Goal: Transaction & Acquisition: Purchase product/service

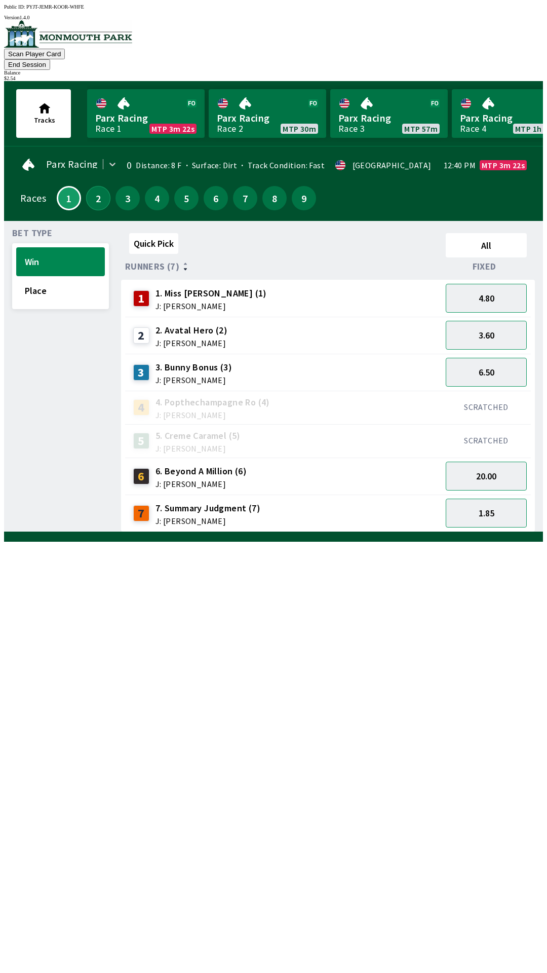
click at [92, 190] on button "2" at bounding box center [98, 198] width 24 height 24
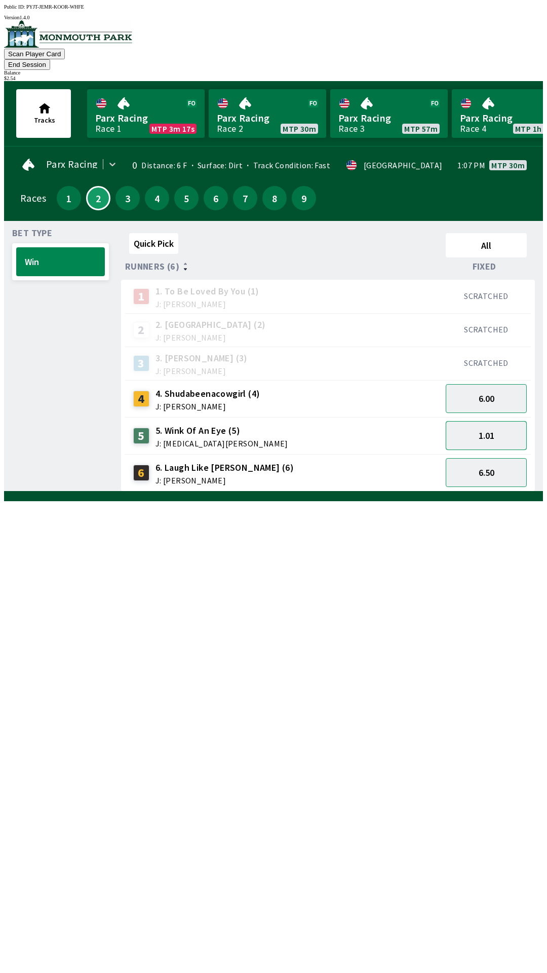
click at [493, 422] on button "1.01" at bounding box center [486, 435] width 81 height 29
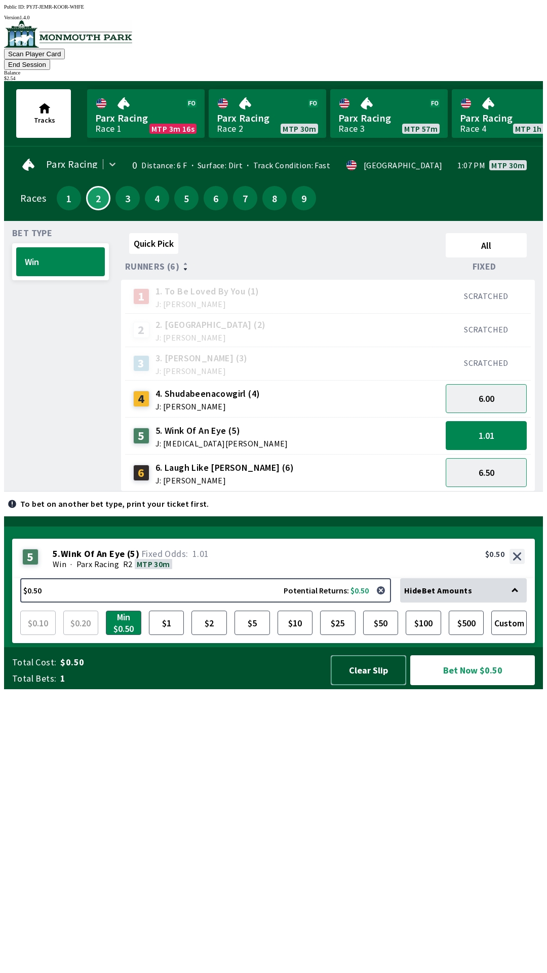
click at [375, 685] on button "Clear Slip" at bounding box center [369, 670] width 76 height 30
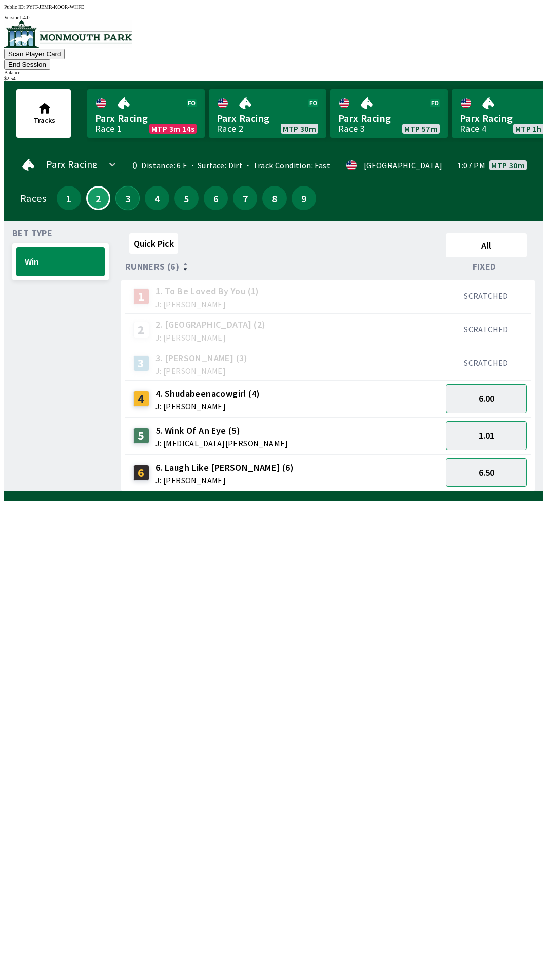
click at [123, 186] on button "3" at bounding box center [128, 198] width 24 height 24
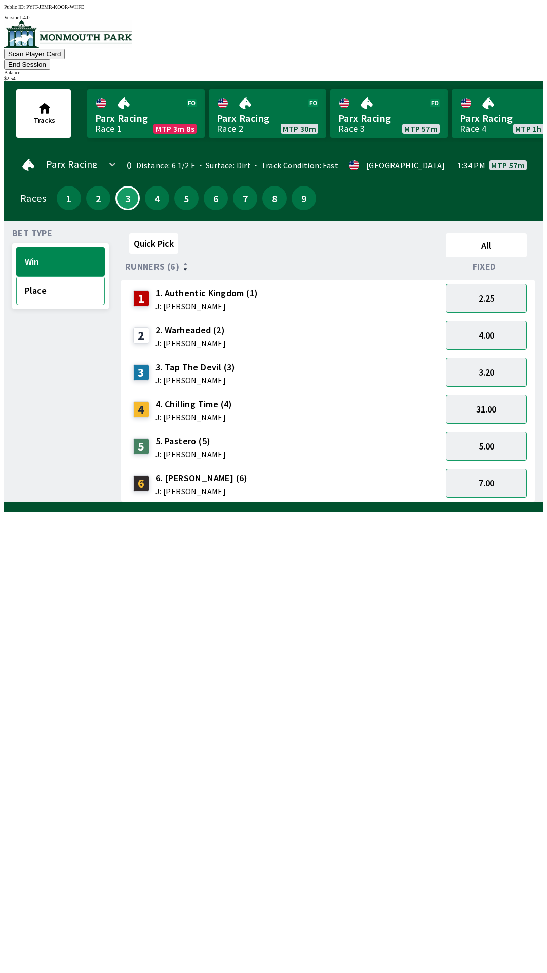
click at [36, 278] on button "Place" at bounding box center [60, 290] width 89 height 29
click at [152, 187] on button "4" at bounding box center [157, 198] width 24 height 24
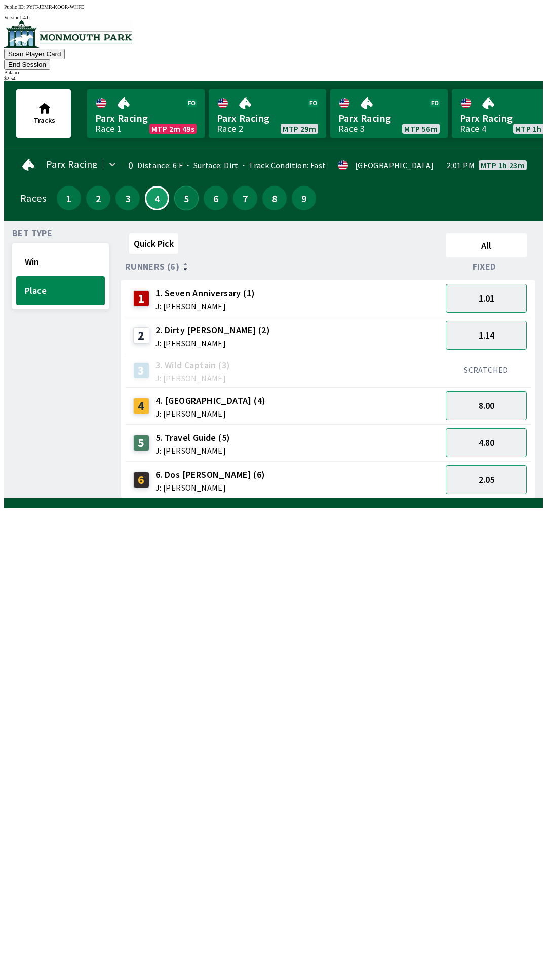
click at [186, 186] on button "5" at bounding box center [186, 198] width 24 height 24
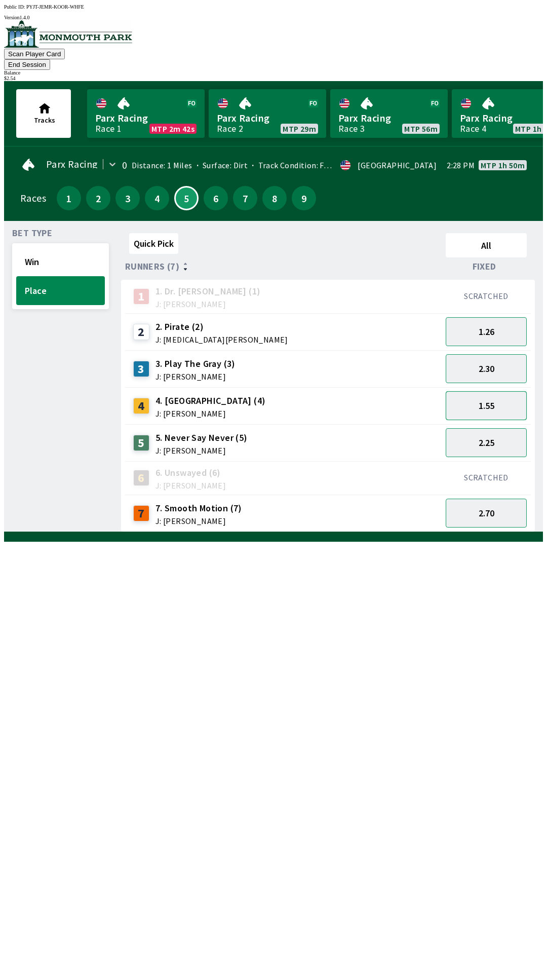
click at [494, 391] on button "1.55" at bounding box center [486, 405] width 81 height 29
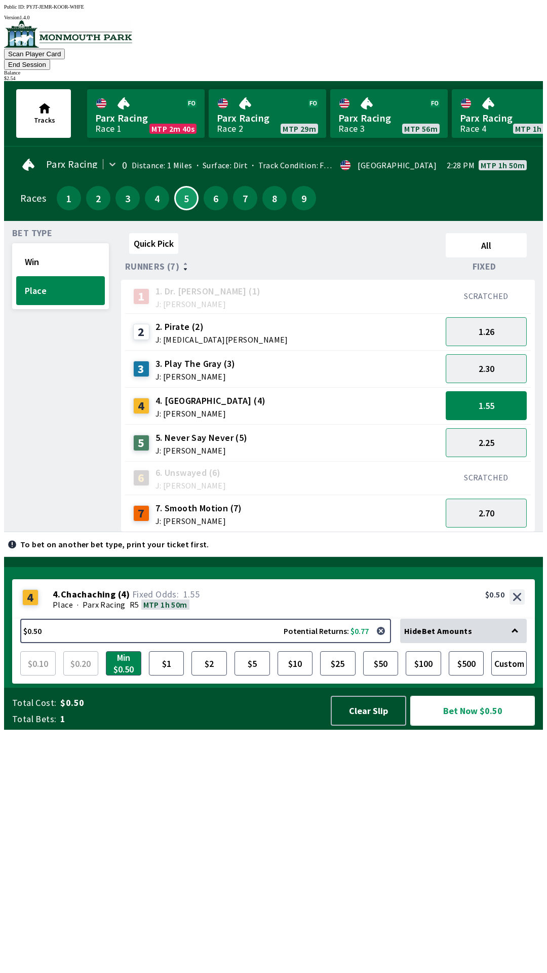
click at [460, 726] on button "Bet Now $0.50" at bounding box center [473, 711] width 125 height 30
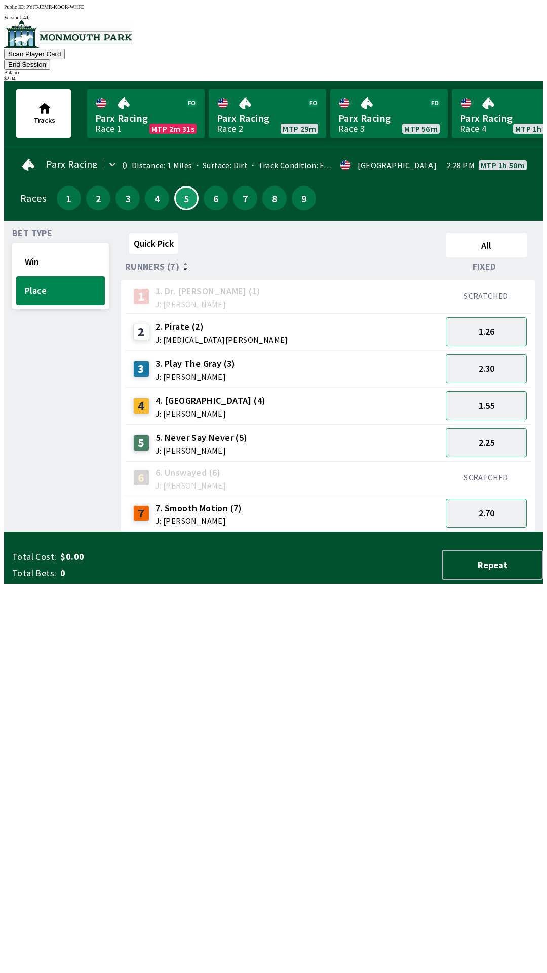
click at [22, 532] on div "Bet Type Win Place" at bounding box center [60, 380] width 97 height 303
click at [211, 186] on button "6" at bounding box center [216, 198] width 24 height 24
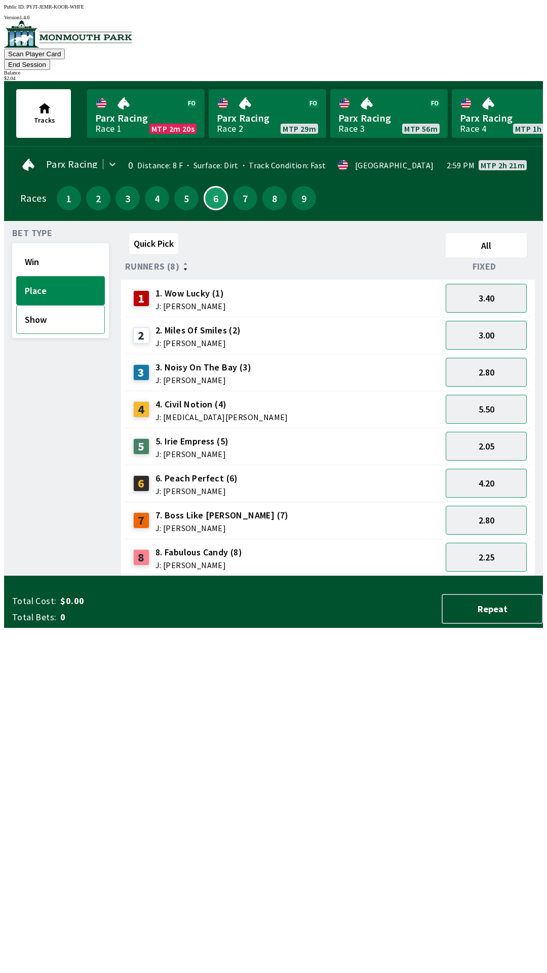
click at [51, 312] on button "Show" at bounding box center [60, 319] width 89 height 29
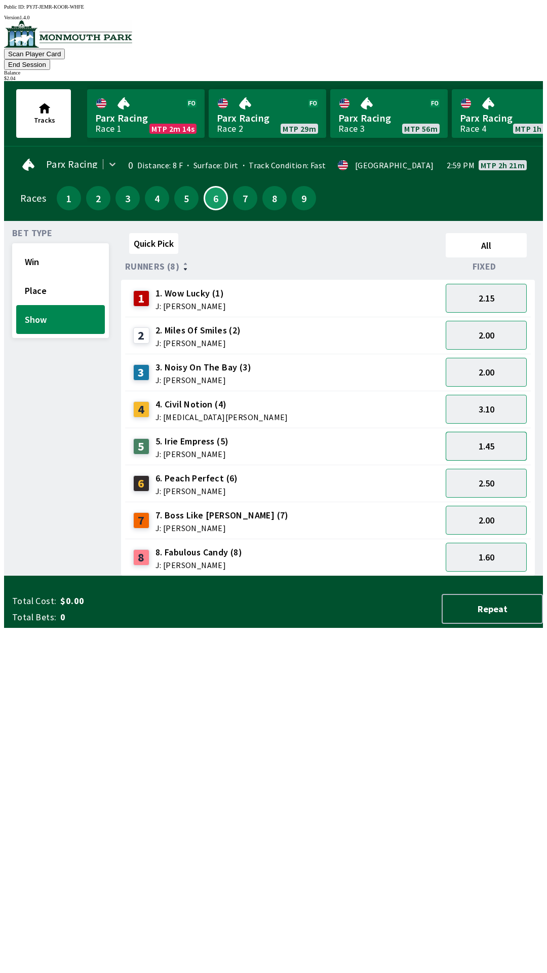
click at [511, 432] on button "1.45" at bounding box center [486, 446] width 81 height 29
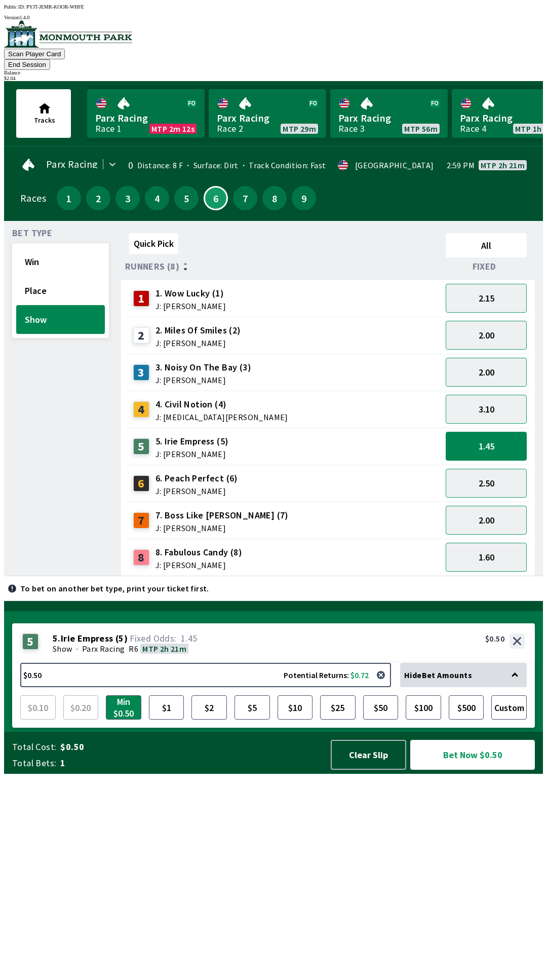
click at [475, 770] on button "Bet Now $0.50" at bounding box center [473, 755] width 125 height 30
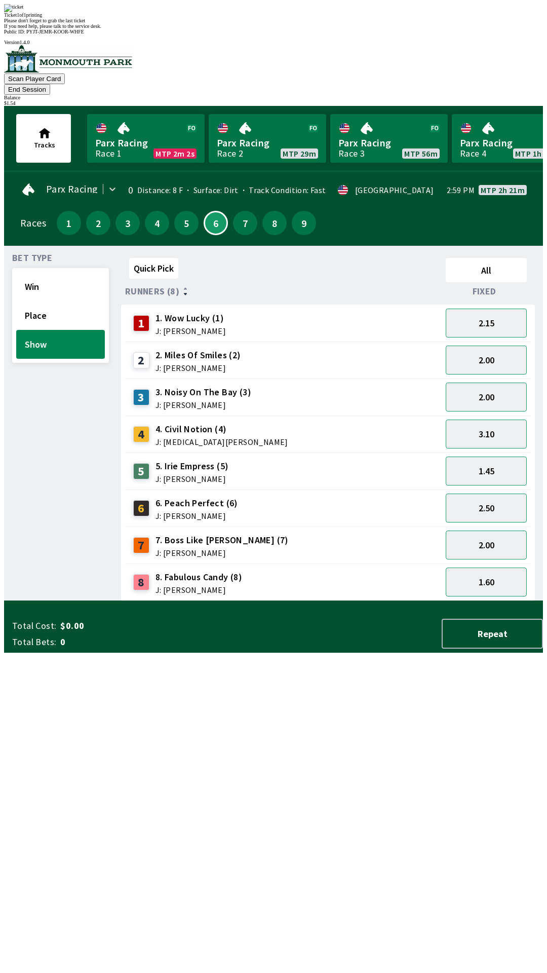
click at [28, 601] on div "Bet Type Win Place Show" at bounding box center [60, 427] width 97 height 347
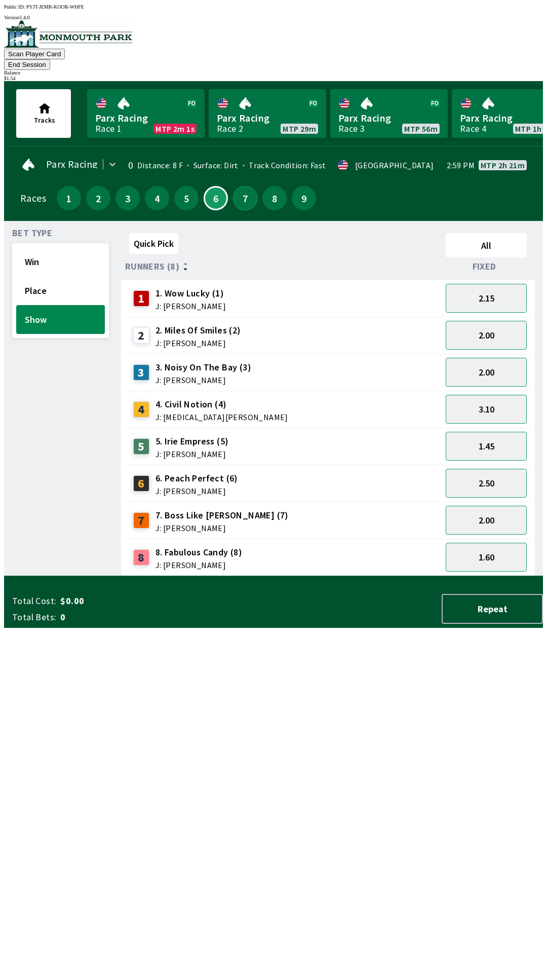
click at [241, 186] on button "7" at bounding box center [245, 198] width 24 height 24
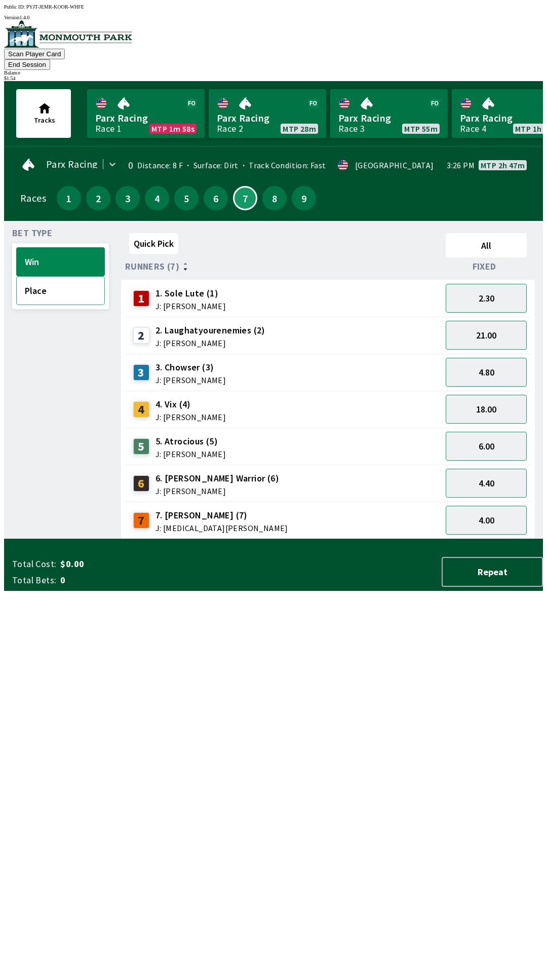
click at [68, 276] on button "Place" at bounding box center [60, 290] width 89 height 29
click at [505, 285] on button "1.35" at bounding box center [486, 298] width 81 height 29
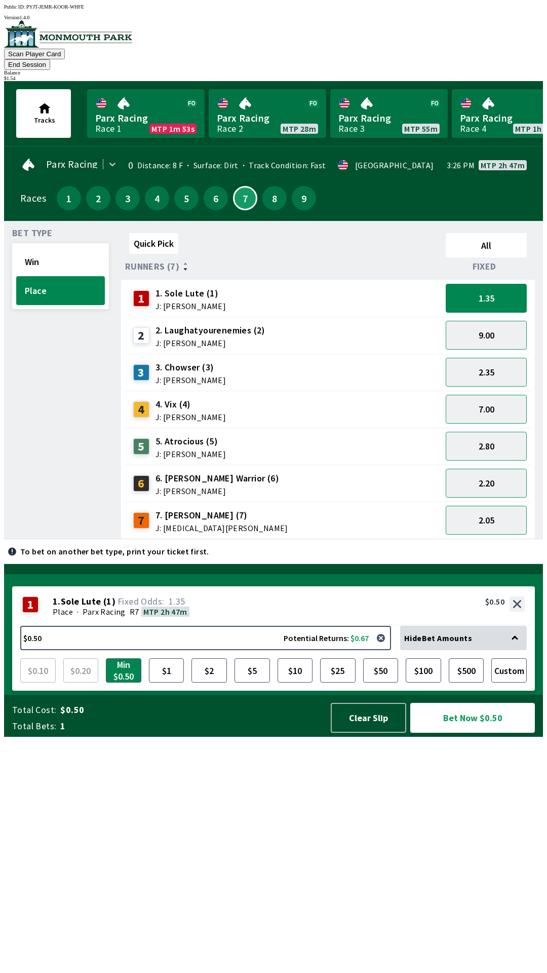
click at [466, 733] on button "Bet Now $0.50" at bounding box center [473, 718] width 125 height 30
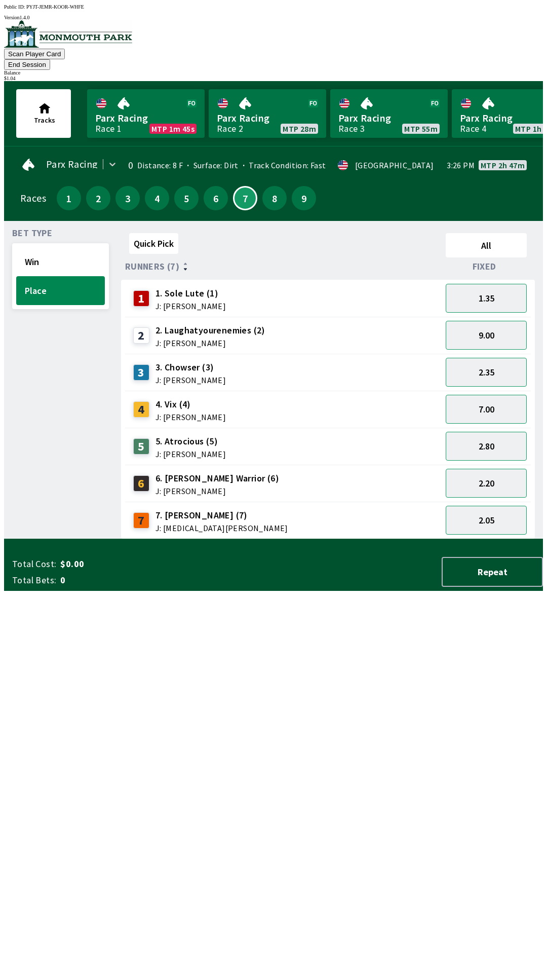
click at [24, 472] on div "Bet Type Win Place" at bounding box center [60, 384] width 97 height 310
click at [266, 186] on button "8" at bounding box center [275, 198] width 24 height 24
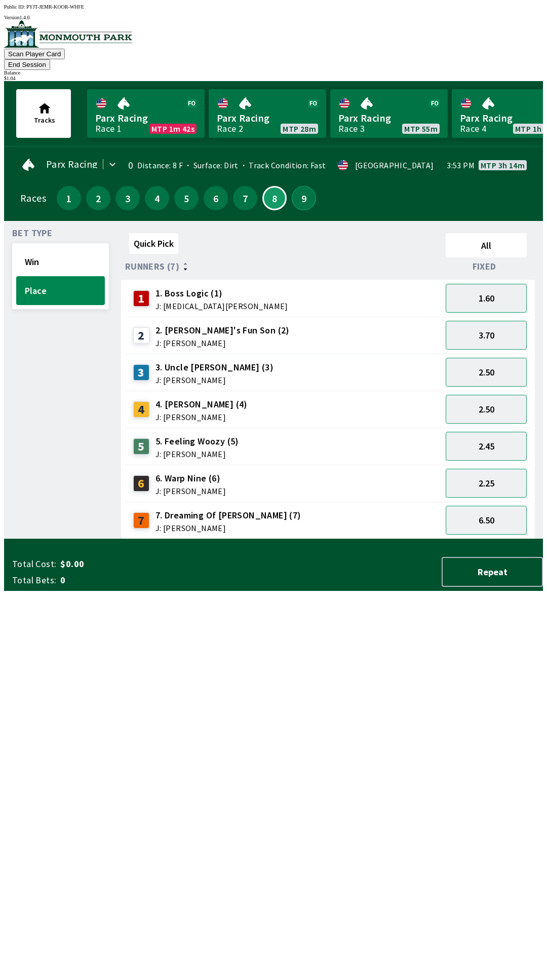
click at [298, 188] on button "9" at bounding box center [304, 198] width 24 height 24
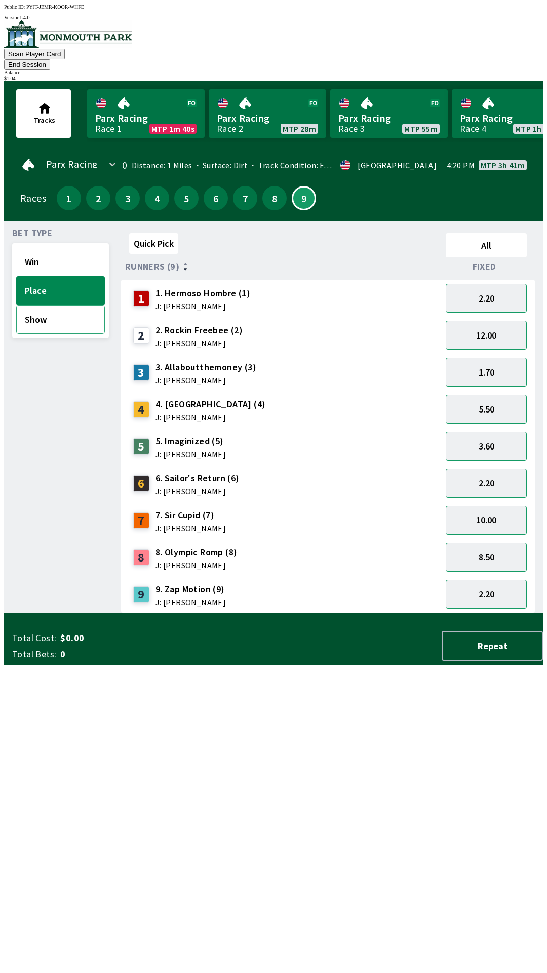
click at [56, 308] on button "Show" at bounding box center [60, 319] width 89 height 29
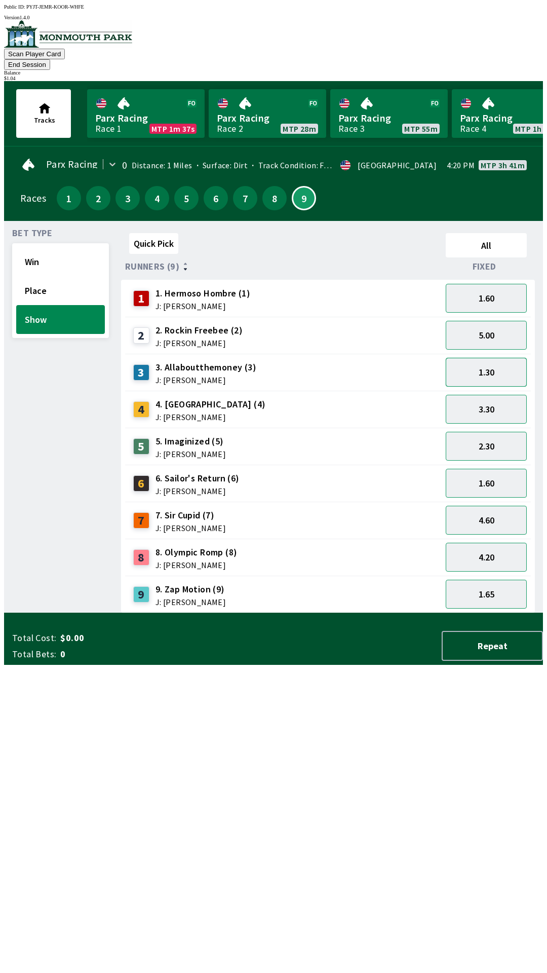
click at [501, 358] on button "1.30" at bounding box center [486, 372] width 81 height 29
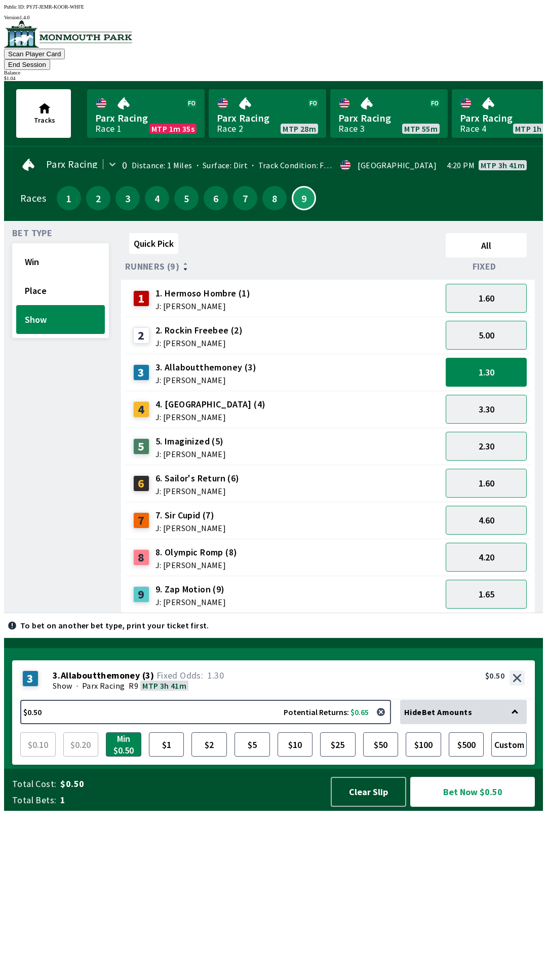
click at [453, 807] on button "Bet Now $0.50" at bounding box center [473, 792] width 125 height 30
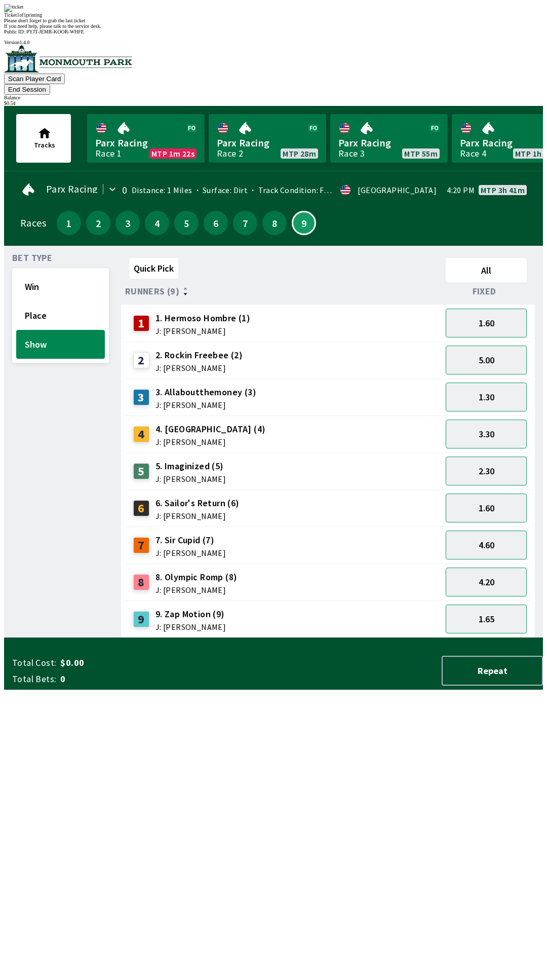
click at [26, 462] on div "Bet Type Win Place Show" at bounding box center [60, 446] width 97 height 384
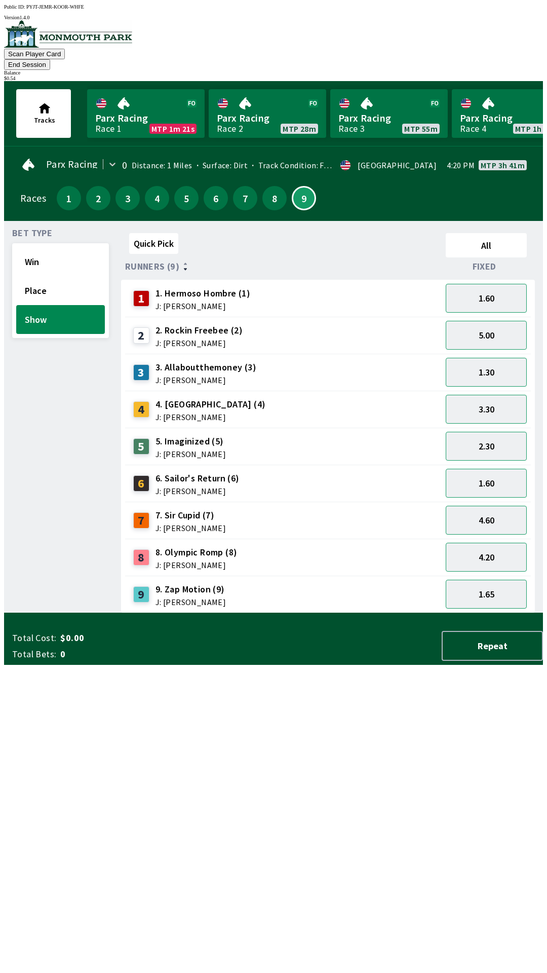
click at [50, 59] on button "End Session" at bounding box center [27, 64] width 46 height 11
